Goal: Information Seeking & Learning: Learn about a topic

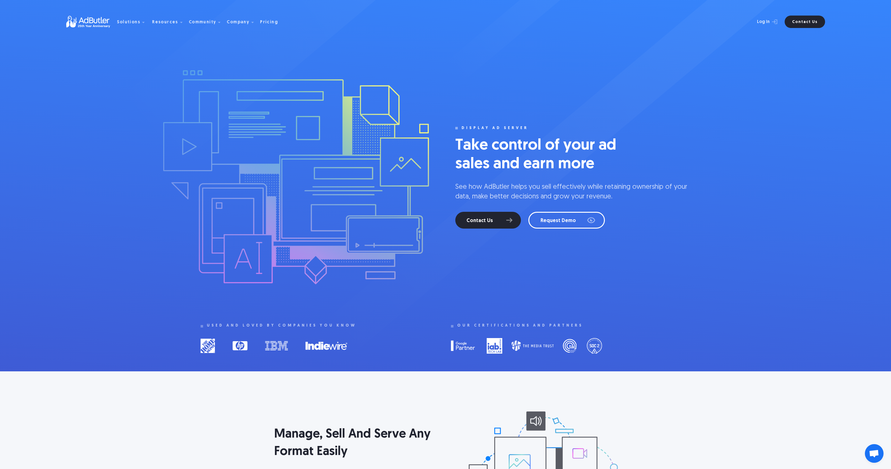
click at [260, 18] on nav "Solutions Display Ad Server Save time and increase revenue with The Ad Server. …" at bounding box center [200, 22] width 166 height 20
click at [261, 23] on div "Pricing" at bounding box center [269, 22] width 18 height 4
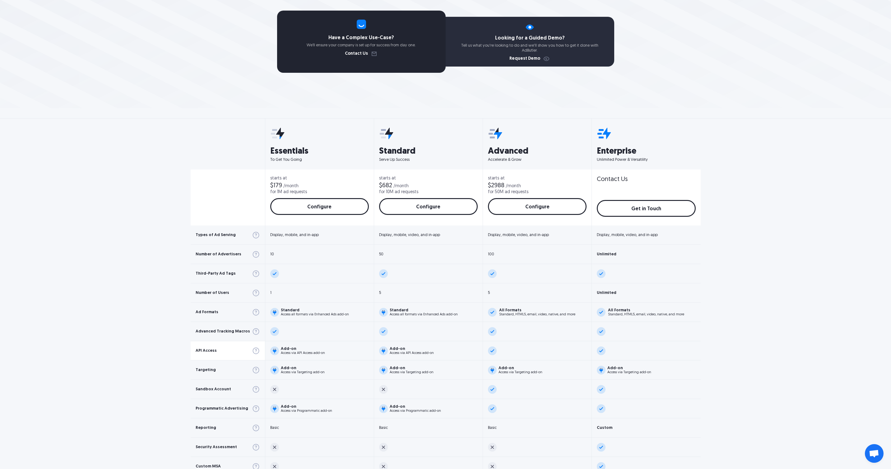
scroll to position [184, 0]
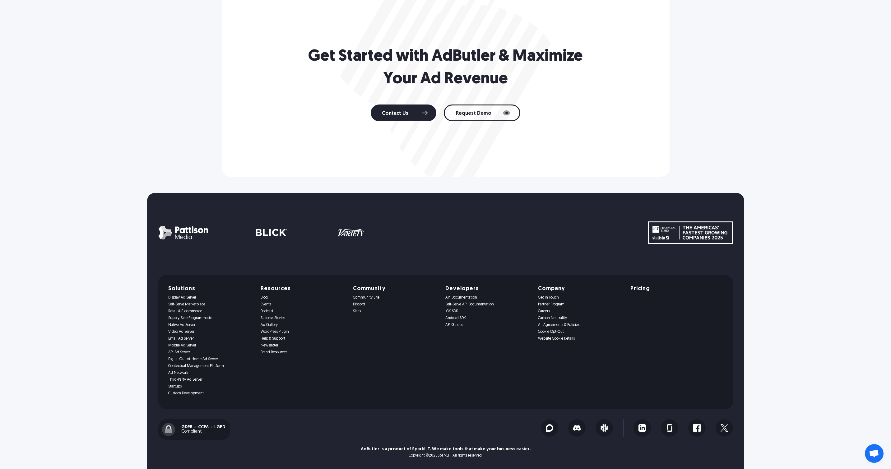
scroll to position [926, 0]
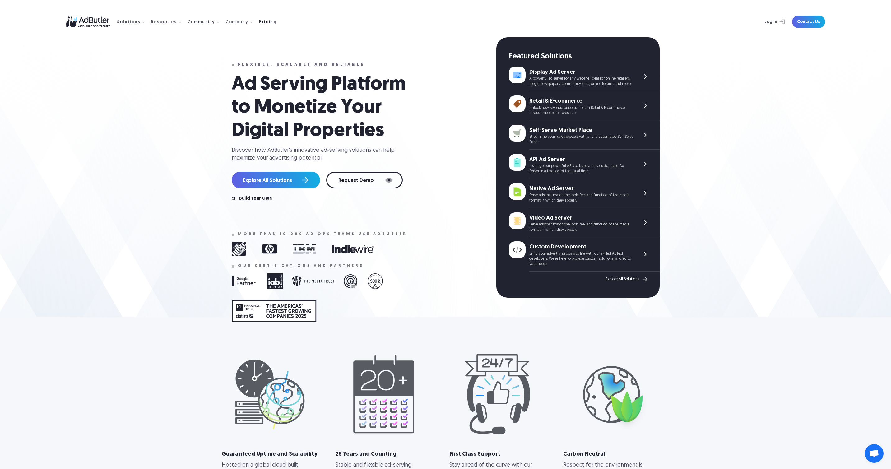
click at [259, 22] on div "Pricing" at bounding box center [268, 22] width 18 height 4
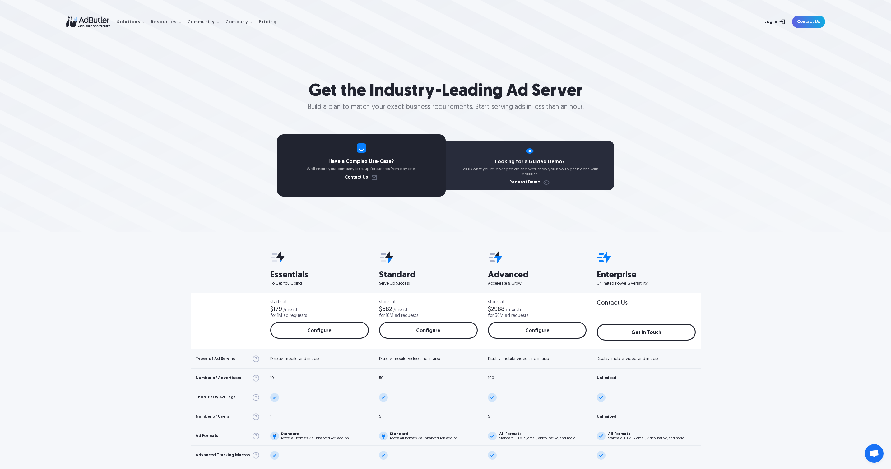
click at [766, 25] on link "Log In" at bounding box center [768, 22] width 40 height 12
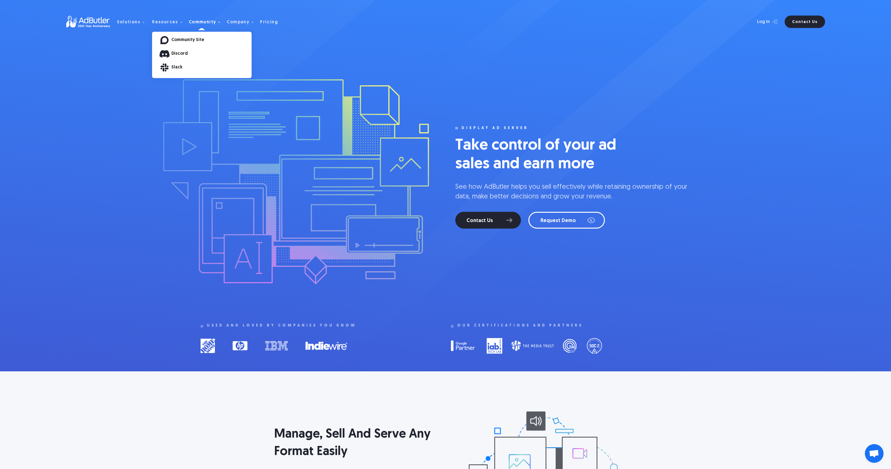
click at [190, 39] on link "Community Site" at bounding box center [211, 40] width 80 height 4
